Goal: Information Seeking & Learning: Learn about a topic

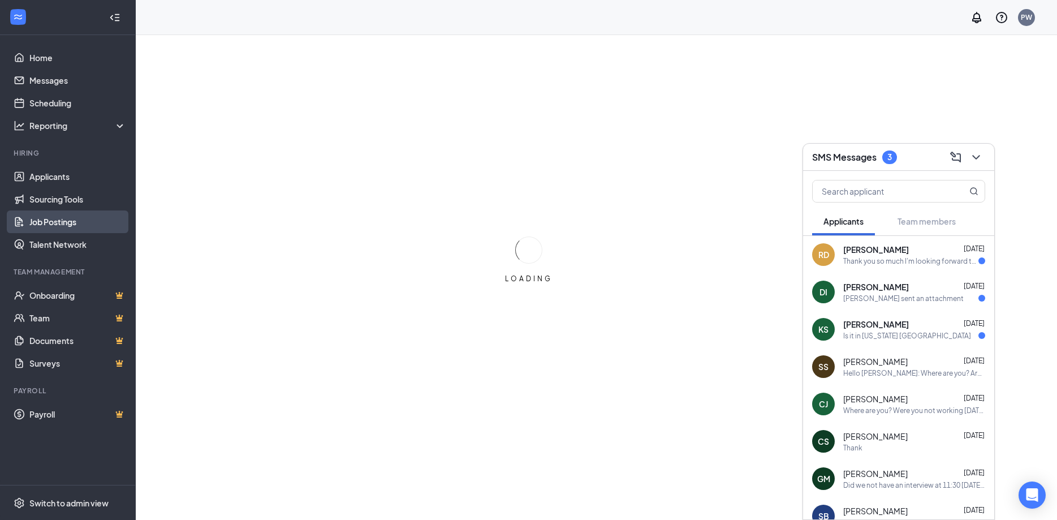
click at [68, 218] on link "Job Postings" at bounding box center [77, 221] width 97 height 23
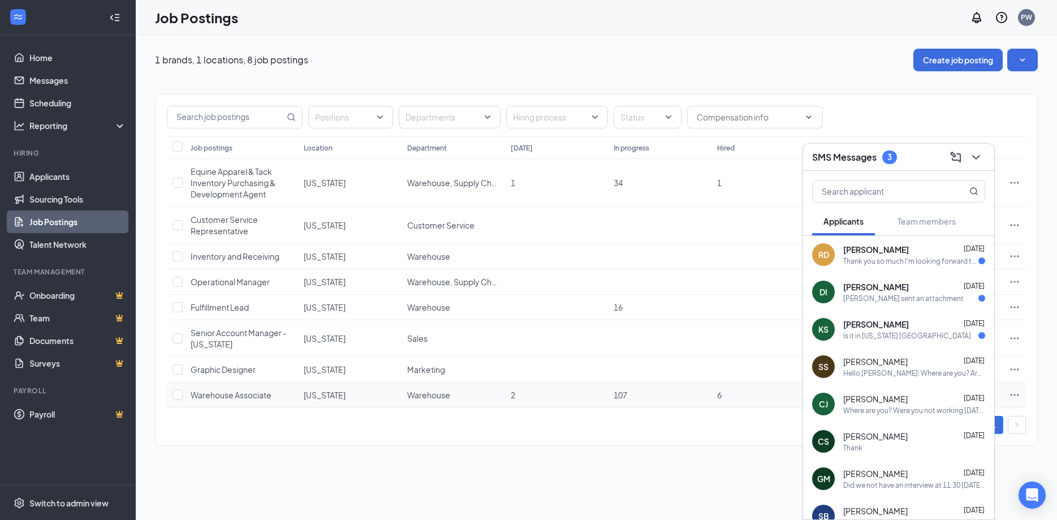
click at [240, 396] on span "Warehouse Associate" at bounding box center [231, 395] width 81 height 10
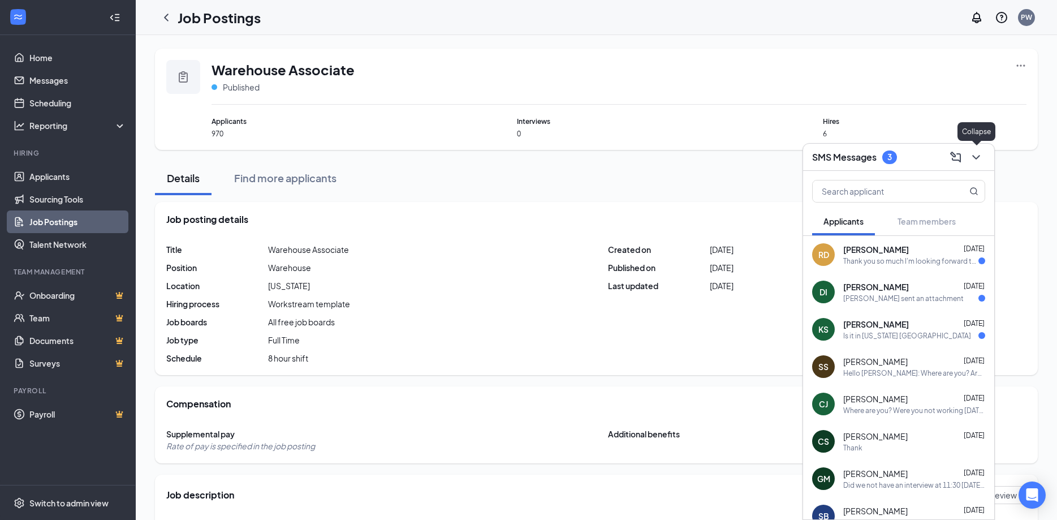
click at [976, 161] on icon "ChevronDown" at bounding box center [977, 158] width 14 height 14
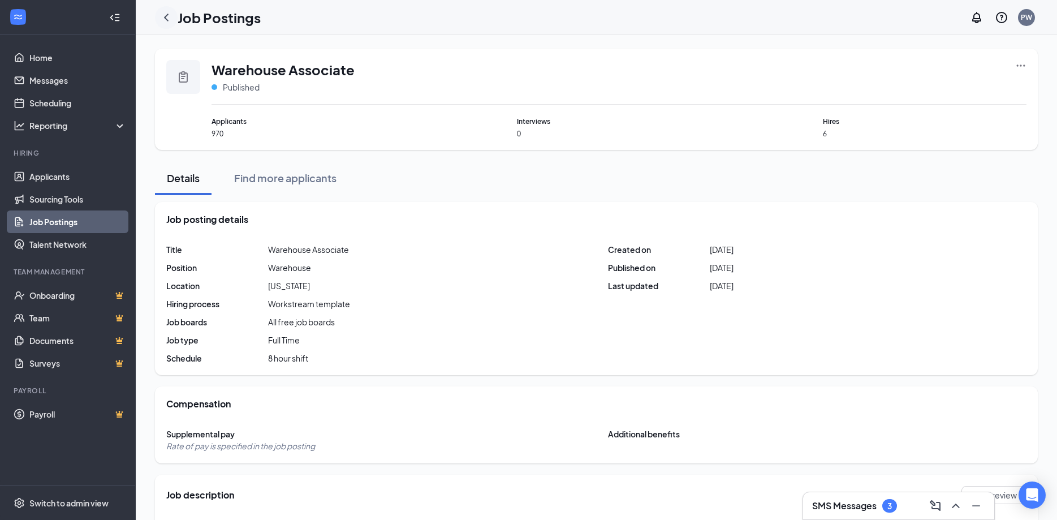
click at [165, 21] on icon "ChevronLeft" at bounding box center [167, 18] width 14 height 14
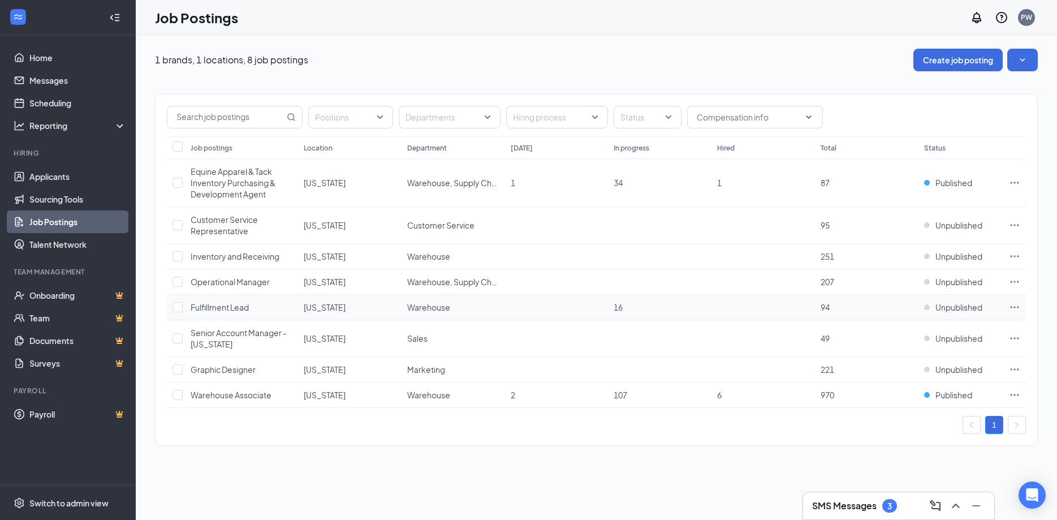
click at [238, 308] on span "Fulfillment Lead" at bounding box center [220, 307] width 58 height 10
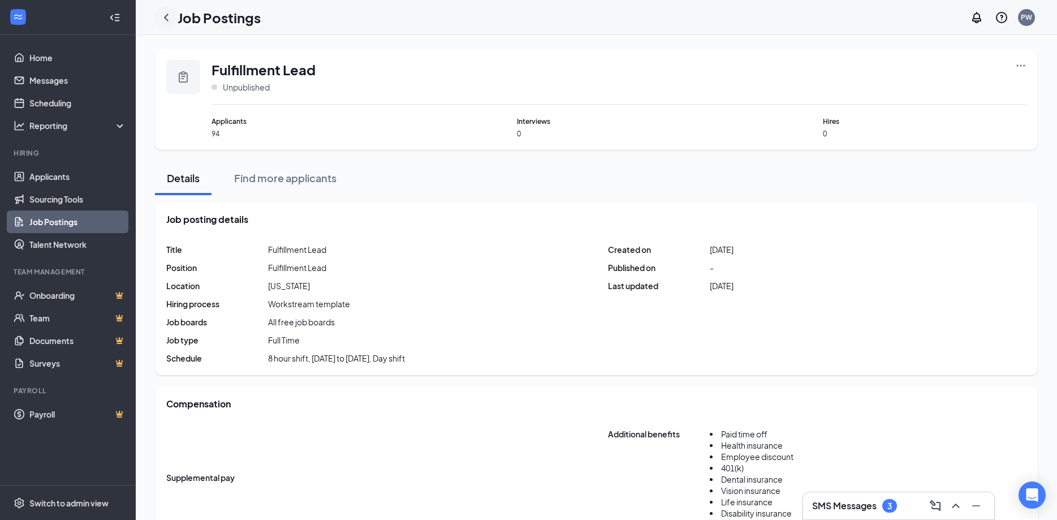
click at [164, 18] on icon "ChevronLeft" at bounding box center [167, 18] width 14 height 14
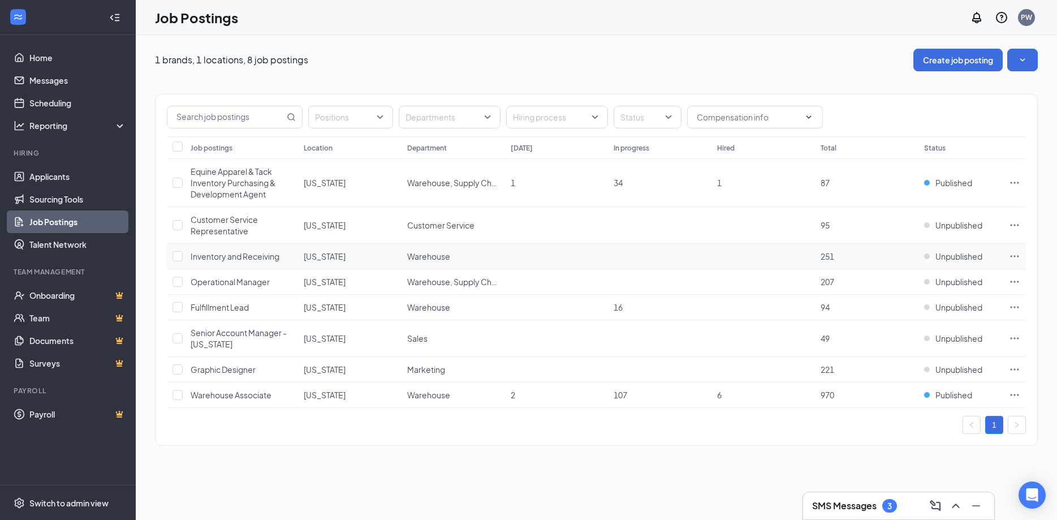
click at [229, 256] on span "Inventory and Receiving" at bounding box center [235, 256] width 89 height 10
